Goal: Task Accomplishment & Management: Complete application form

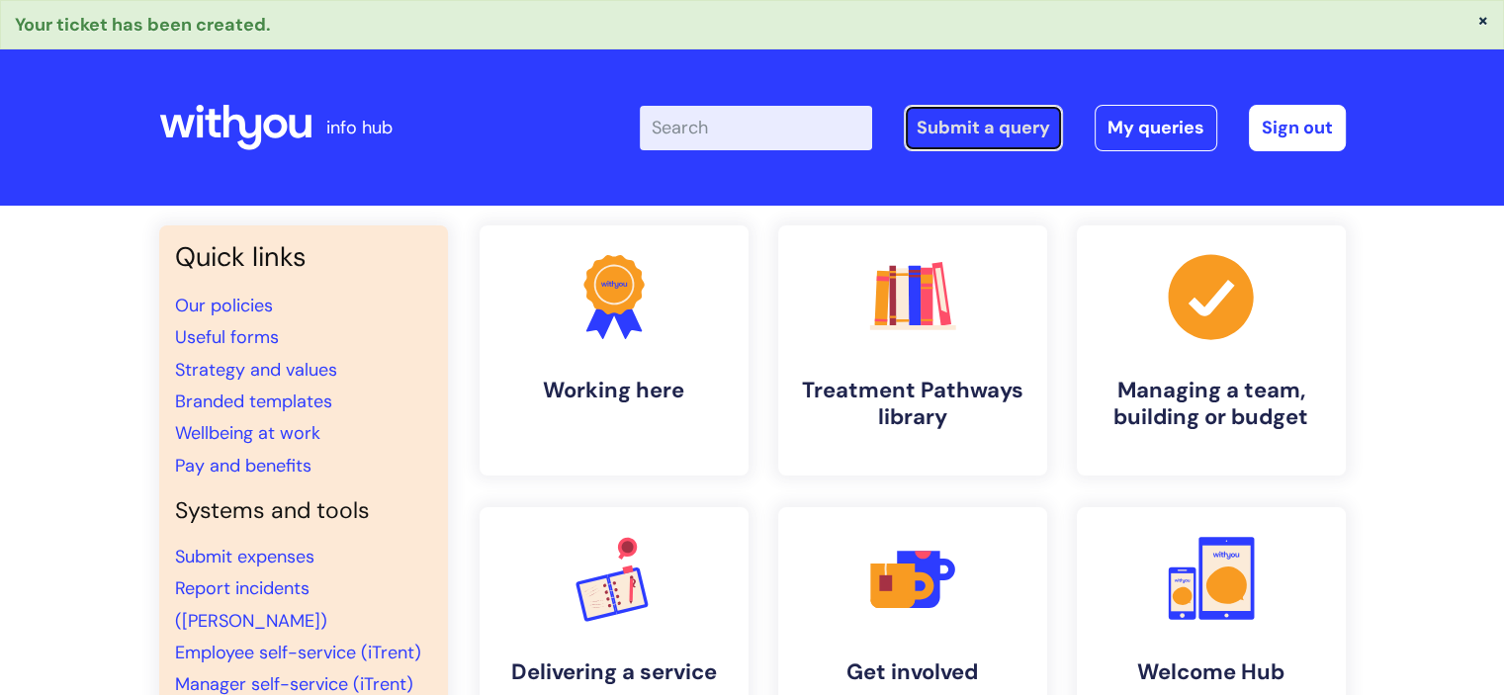
click at [975, 124] on link "Submit a query" at bounding box center [983, 127] width 159 height 45
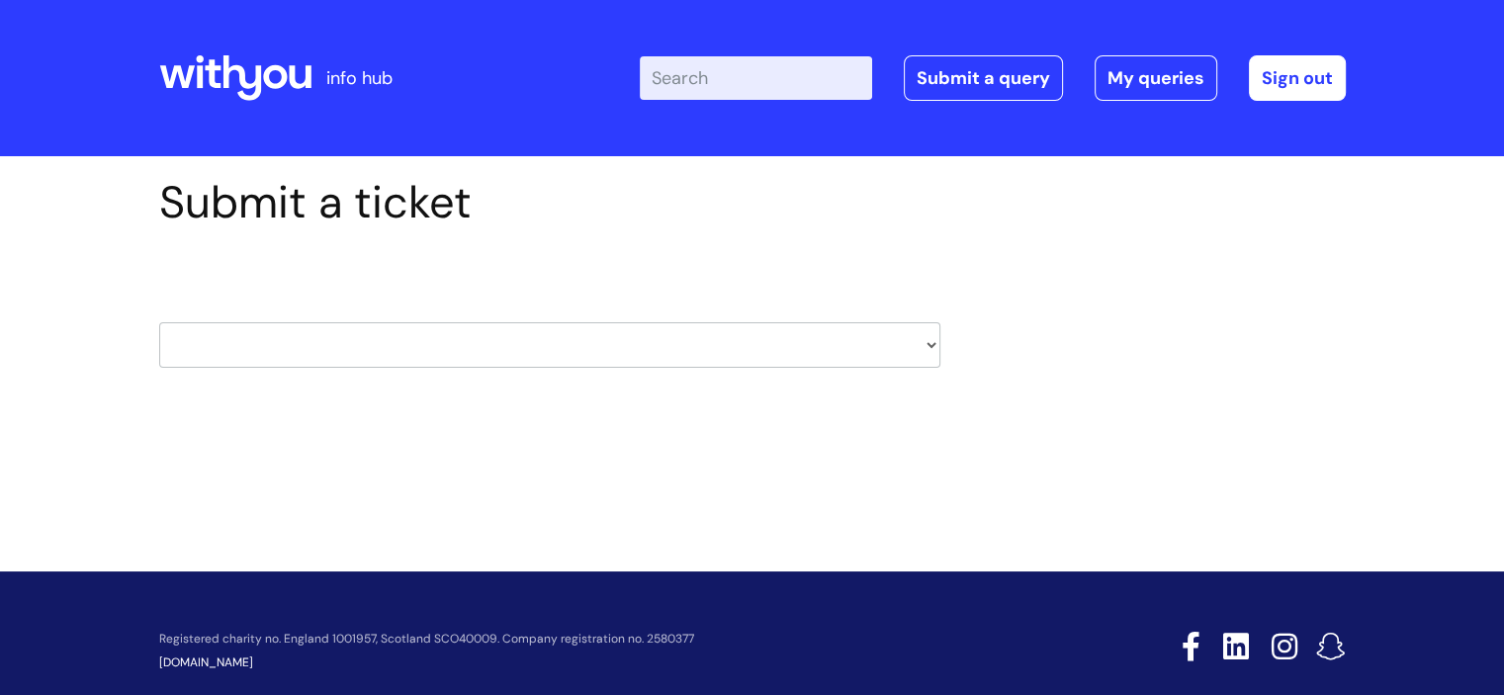
click at [386, 352] on select "HR / People IT and Support Clinical Drug Alerts Finance Accounts Data Support T…" at bounding box center [549, 344] width 781 height 45
select select "it_and_support"
click at [159, 322] on select "HR / People IT and Support Clinical Drug Alerts Finance Accounts Data Support T…" at bounding box center [549, 344] width 781 height 45
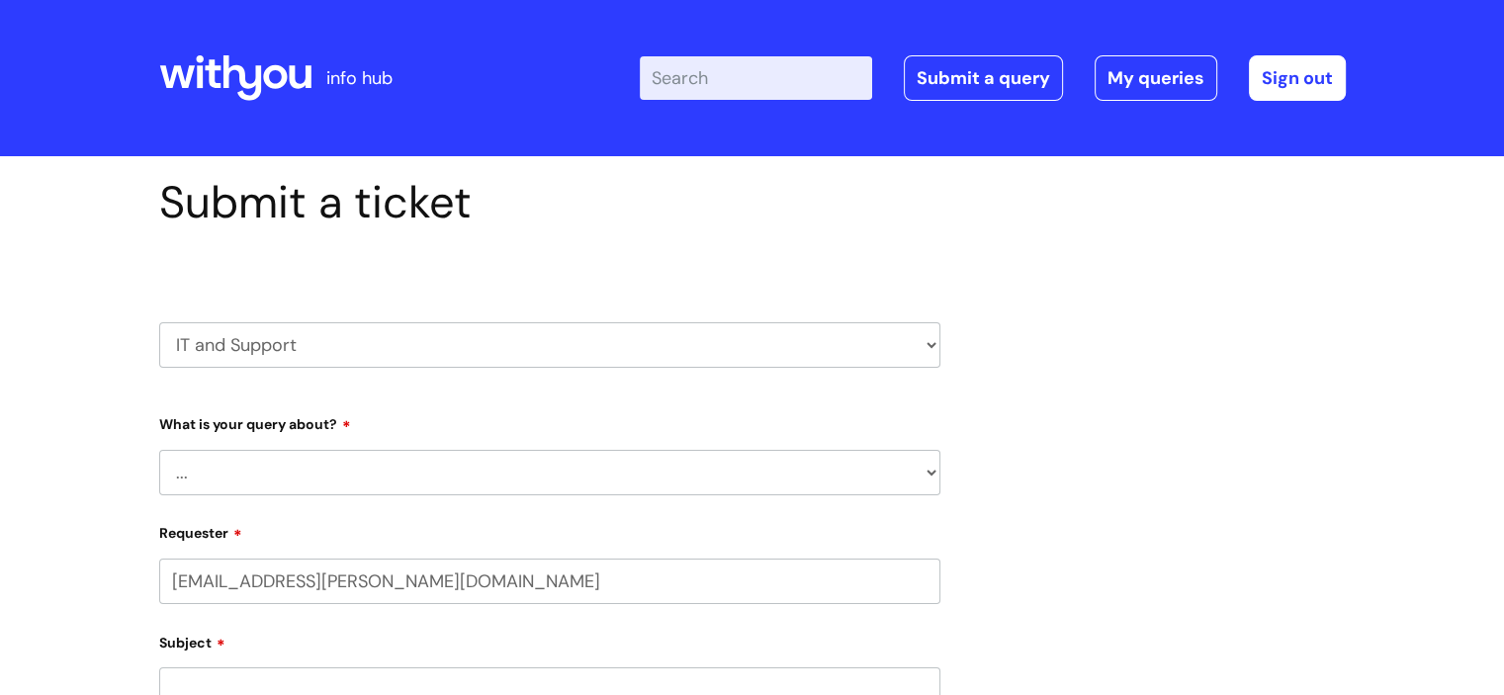
click at [439, 479] on select "... Mobile Phone Reset & MFA Accounts, Starters and Leavers IT Hardware issue I…" at bounding box center [549, 472] width 781 height 45
select select "System/software"
click at [159, 450] on select "... Mobile Phone Reset & MFA Accounts, Starters and Leavers IT Hardware issue I…" at bounding box center [549, 472] width 781 height 45
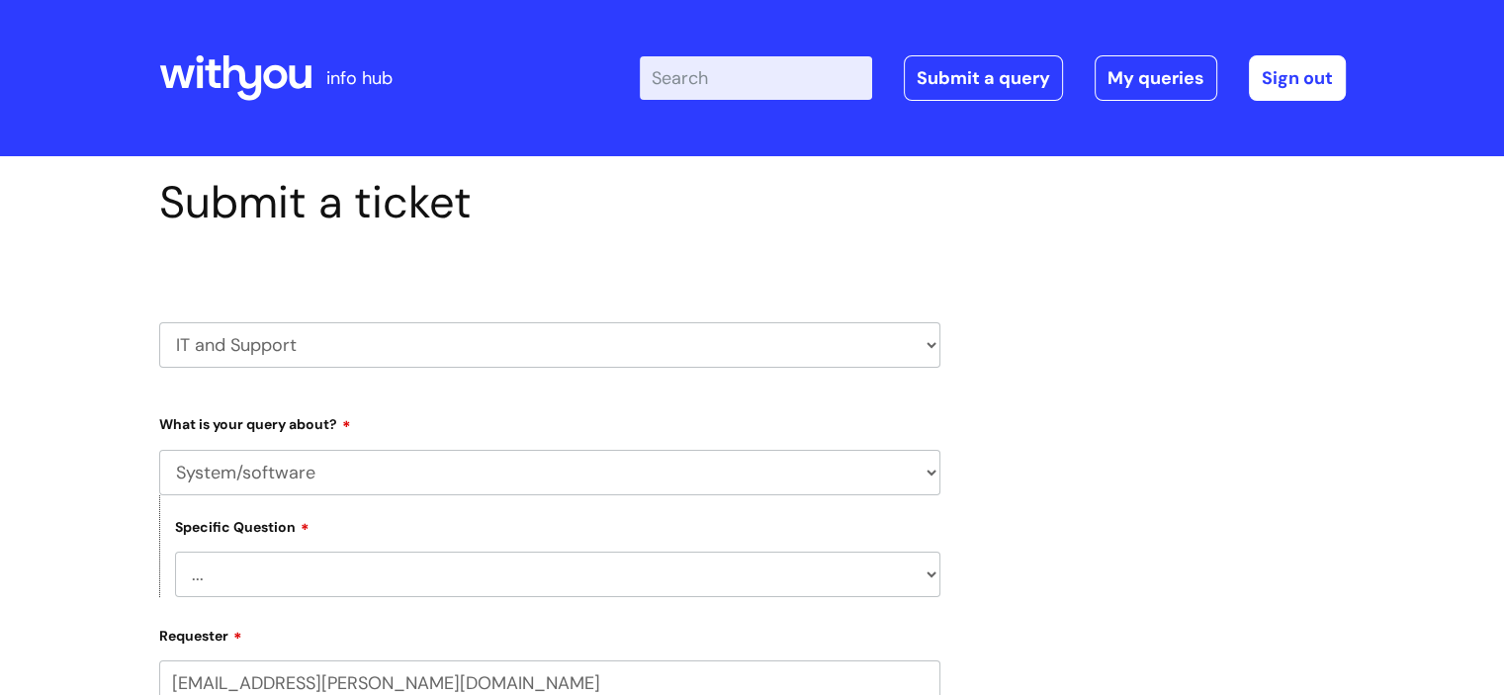
click at [373, 576] on select "... Halo PCMIS Iaptus NHS Email CJSM Email Mitel Another System Google (Workspa…" at bounding box center [557, 574] width 765 height 45
select select "Google (Workspace)"
click at [175, 552] on select "... Halo PCMIS Iaptus NHS Email CJSM Email Mitel Another System Google (Workspa…" at bounding box center [557, 574] width 765 height 45
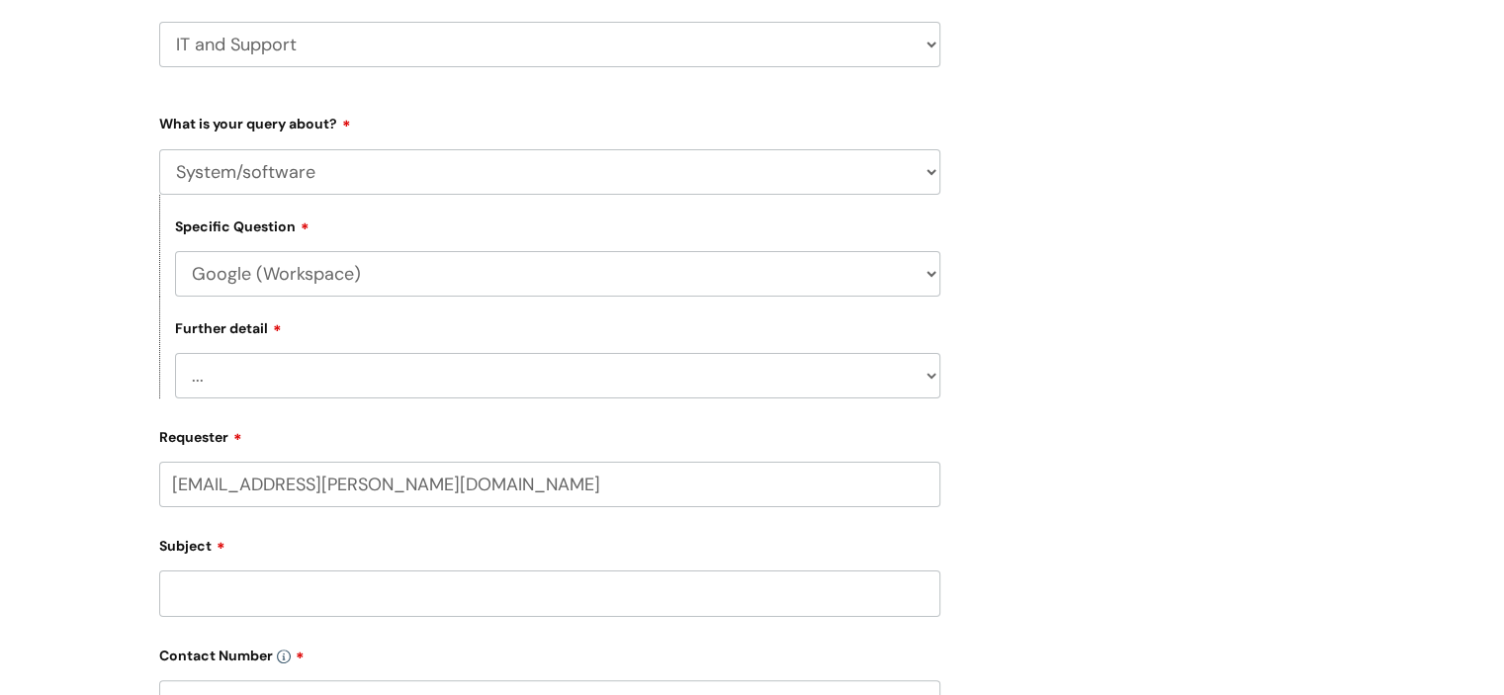
scroll to position [305, 0]
click at [530, 387] on select "... I’d like to add/remove user(s) to a shared email inbox I’d like to add/remo…" at bounding box center [557, 371] width 765 height 45
select select "I’d like to add/remove user(s) to a shared drive or make a change to a shared d…"
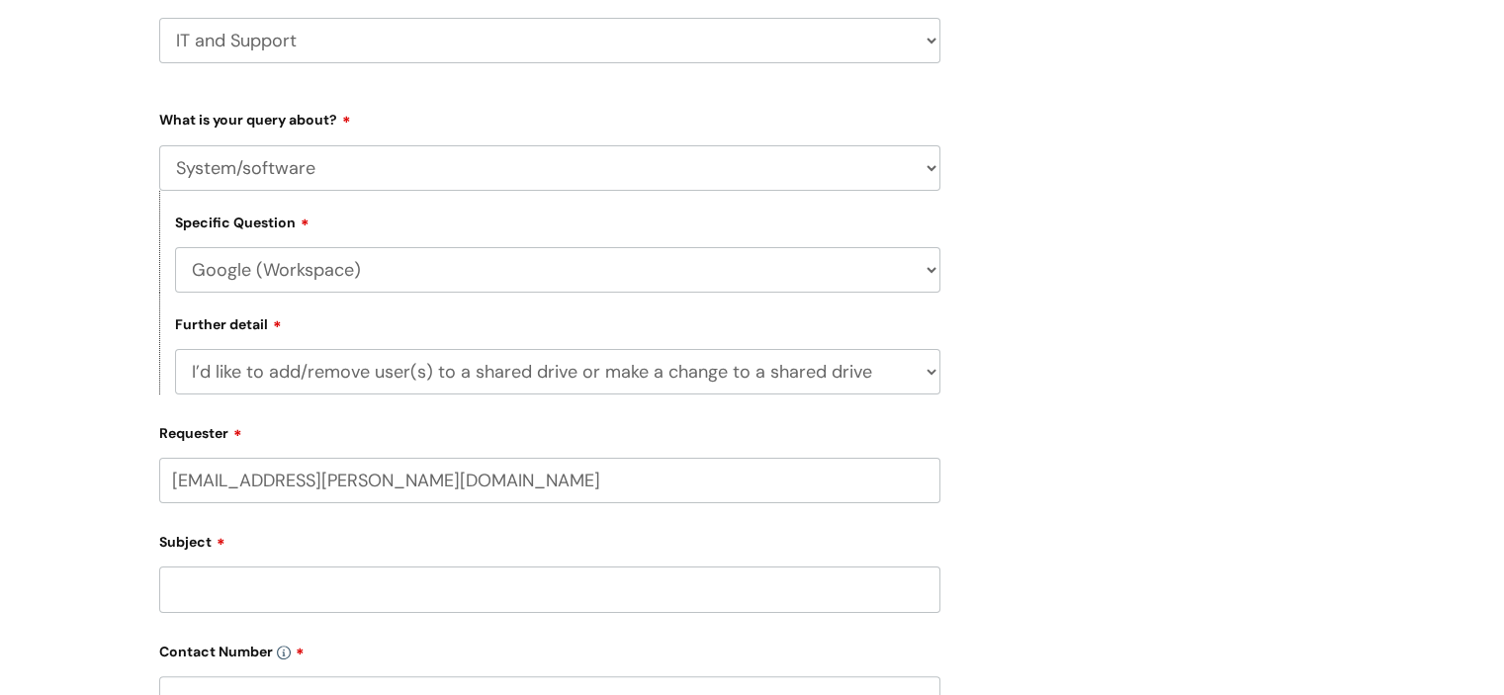
click at [175, 350] on select "... I’d like to add/remove user(s) to a shared email inbox I’d like to add/remo…" at bounding box center [557, 371] width 765 height 45
click at [350, 589] on input "Subject" at bounding box center [549, 589] width 781 height 45
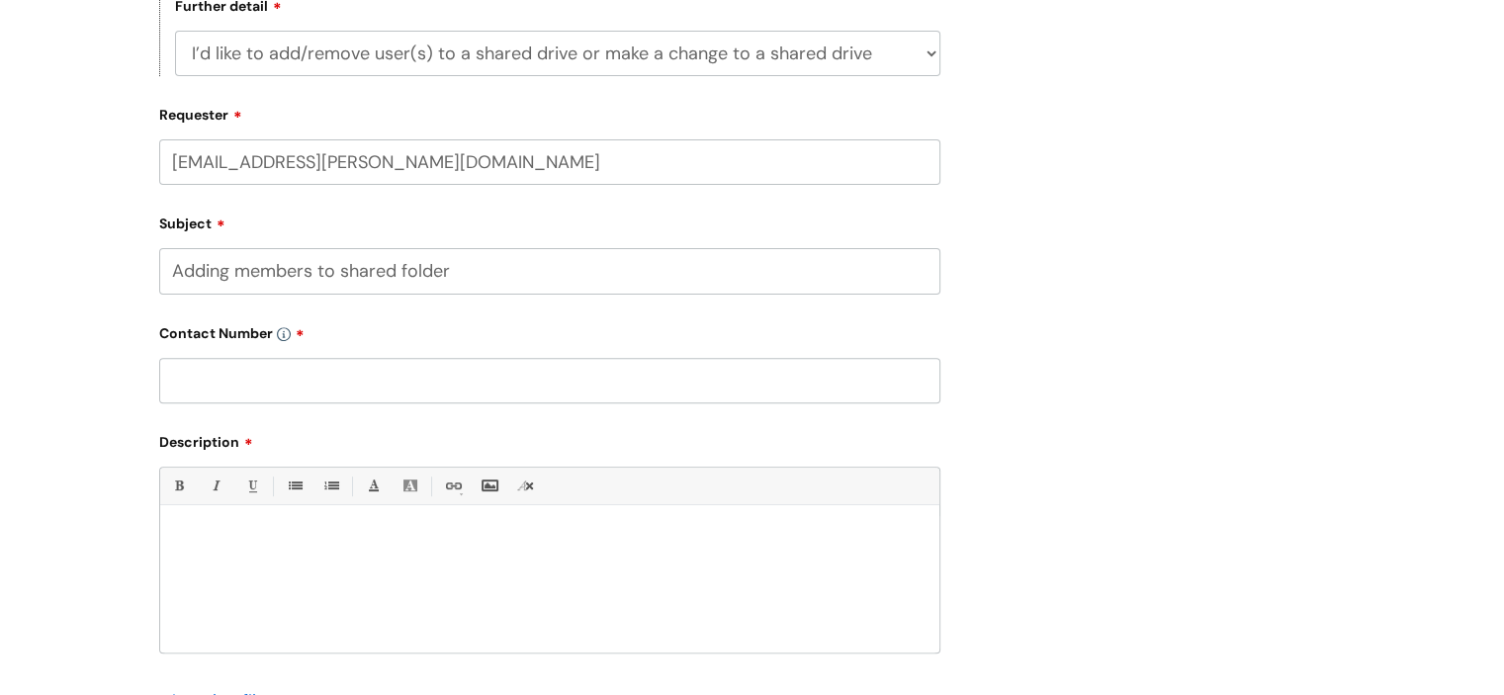
scroll to position [625, 0]
type input "Adding members to shared folder"
click at [242, 383] on input "text" at bounding box center [549, 378] width 781 height 45
type input "07592833894"
click at [225, 551] on div at bounding box center [549, 582] width 779 height 136
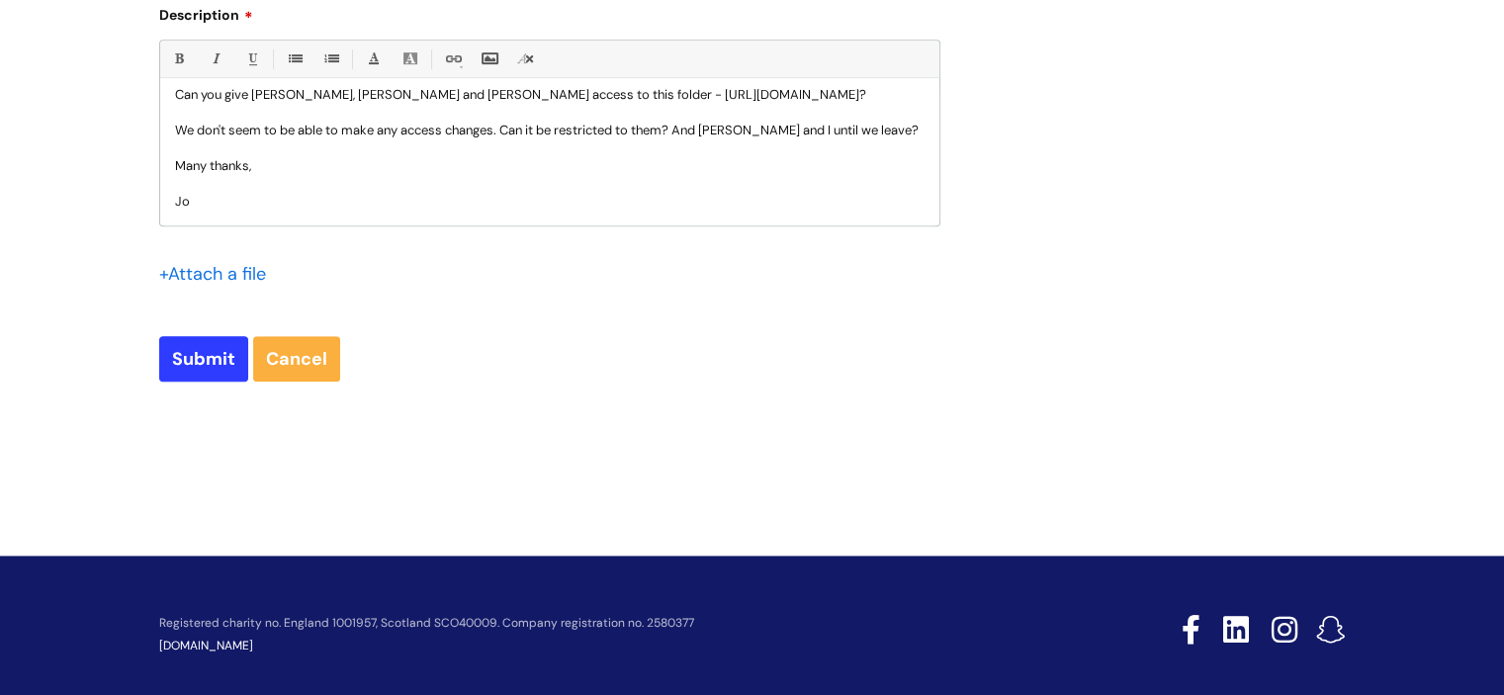
scroll to position [1051, 0]
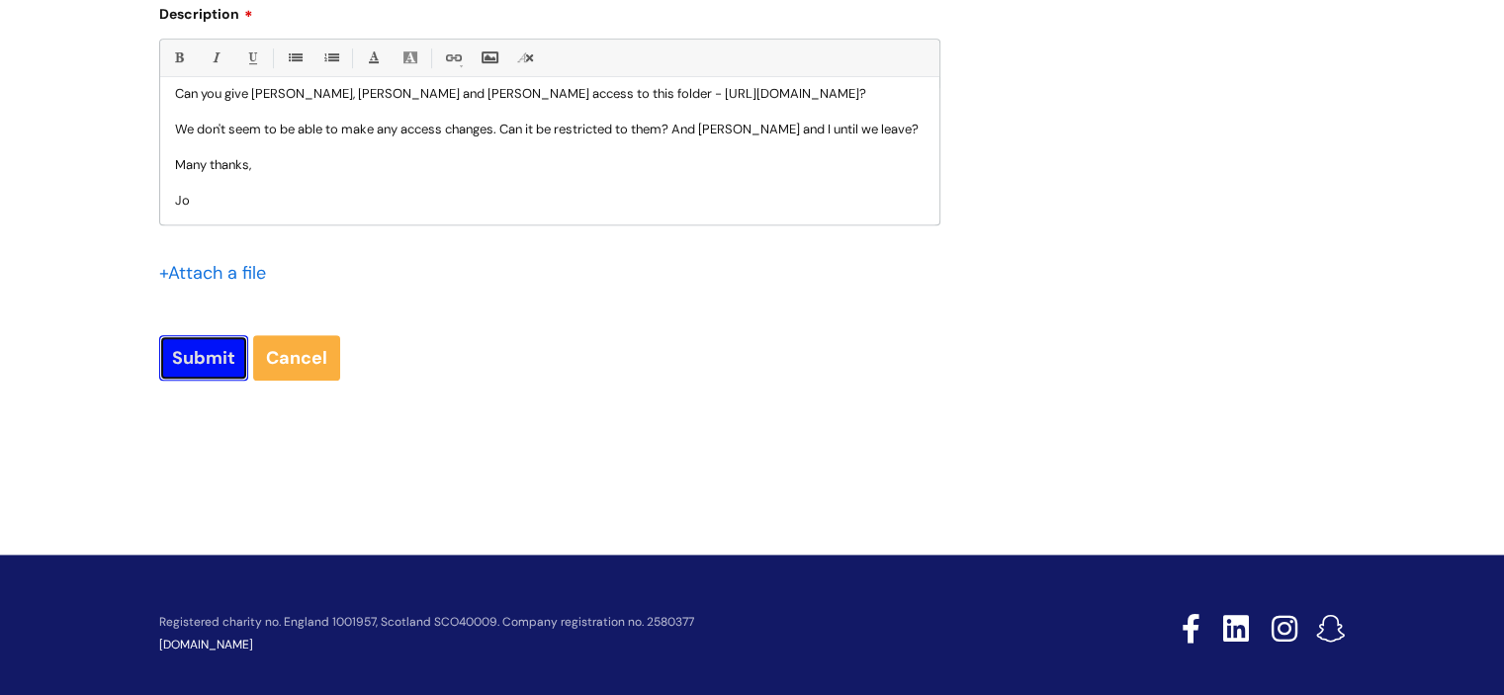
click at [205, 352] on input "Submit" at bounding box center [203, 357] width 89 height 45
type input "Please Wait..."
